Goal: Task Accomplishment & Management: Use online tool/utility

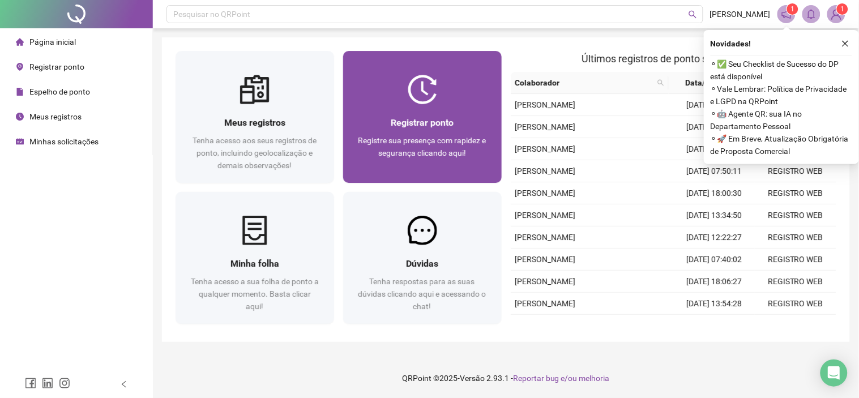
click at [448, 105] on div "Registrar ponto Registre sua presença com rapidez e segurança clicando aqui!" at bounding box center [422, 143] width 159 height 79
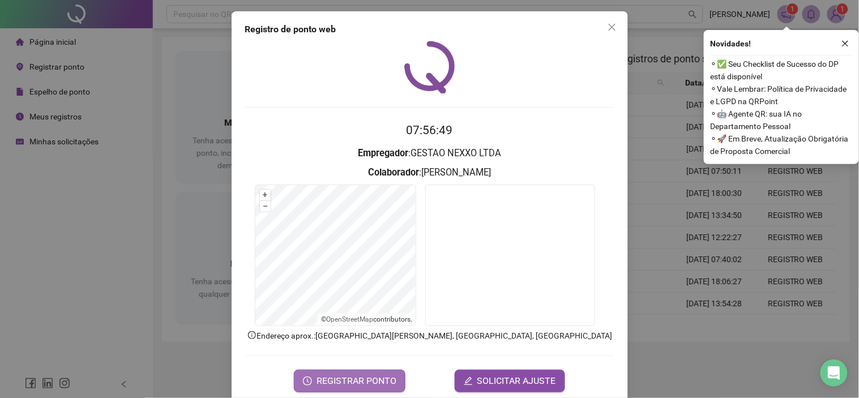
click at [370, 382] on span "REGISTRAR PONTO" at bounding box center [356, 381] width 80 height 14
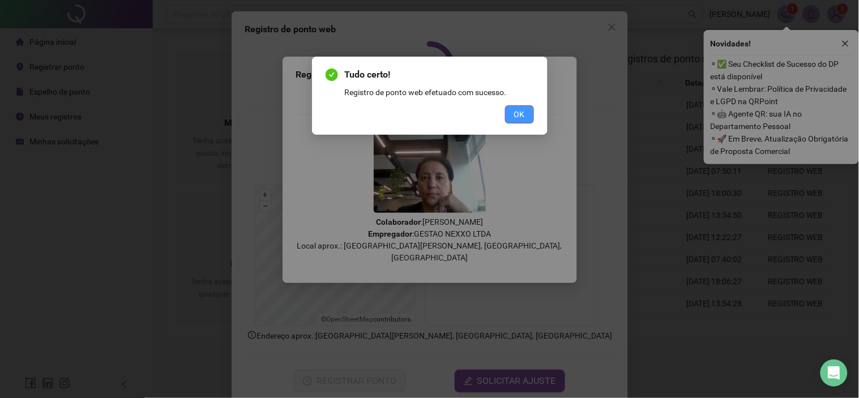
click at [517, 108] on span "OK" at bounding box center [519, 114] width 11 height 12
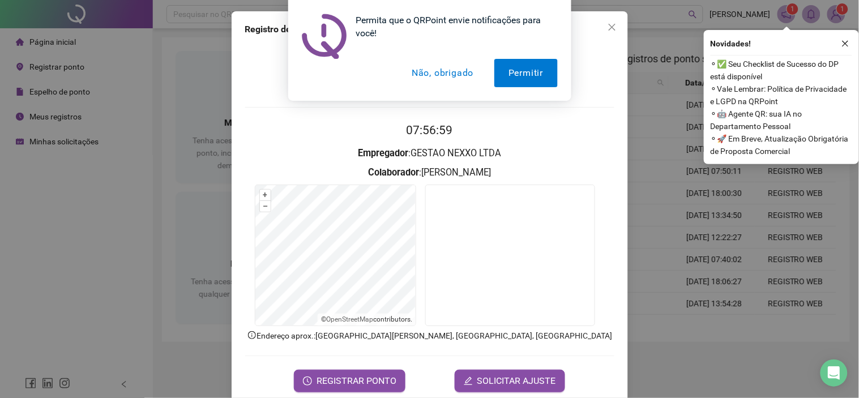
click at [453, 80] on button "Não, obrigado" at bounding box center [442, 73] width 90 height 28
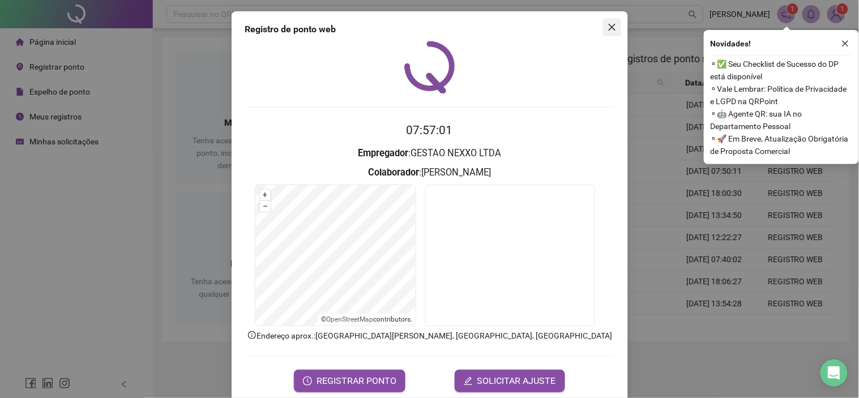
click at [607, 25] on icon "close" at bounding box center [611, 27] width 9 height 9
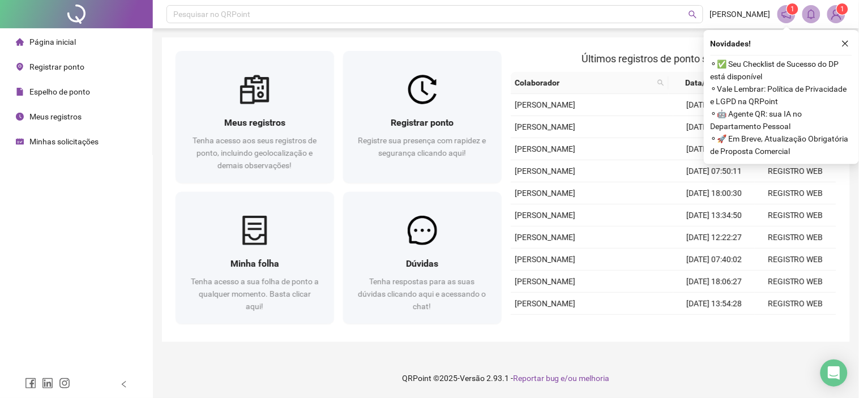
drag, startPoint x: 83, startPoint y: 142, endPoint x: 91, endPoint y: 86, distance: 56.5
click at [85, 142] on span "Minhas solicitações" at bounding box center [63, 141] width 69 height 9
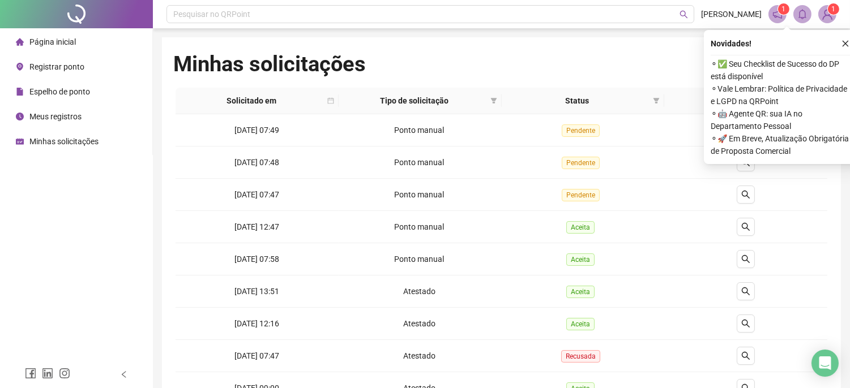
click at [72, 45] on span "Página inicial" at bounding box center [52, 41] width 46 height 9
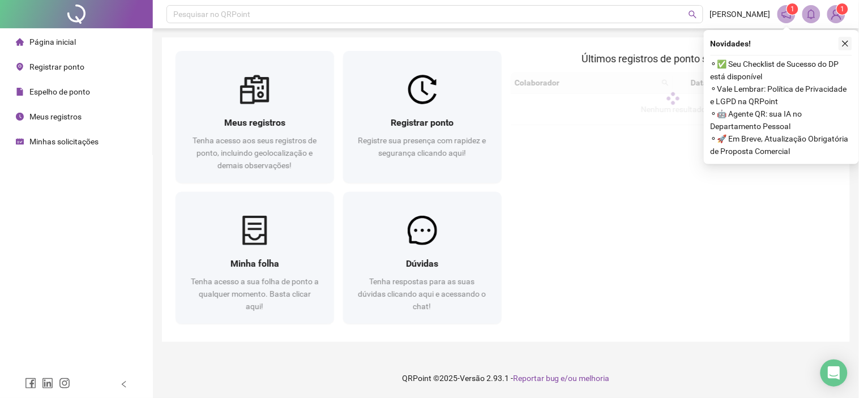
click at [847, 45] on icon "close" at bounding box center [845, 44] width 8 height 8
